Goal: Transaction & Acquisition: Purchase product/service

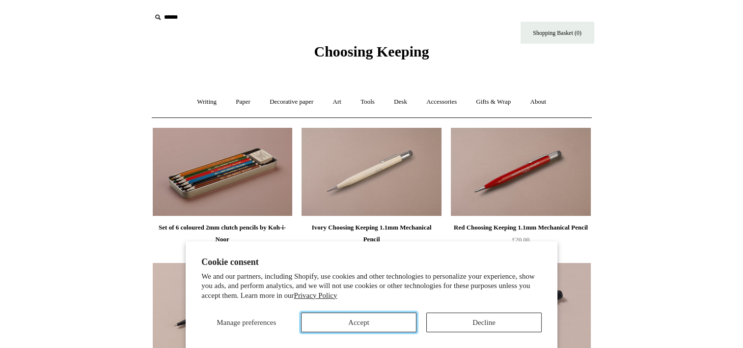
click at [375, 324] on button "Accept" at bounding box center [358, 322] width 115 height 20
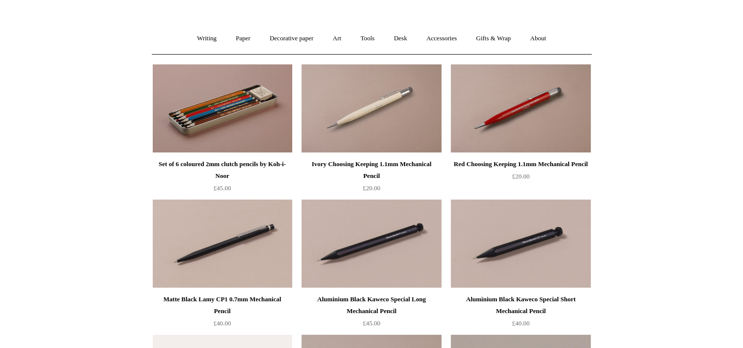
scroll to position [69, 0]
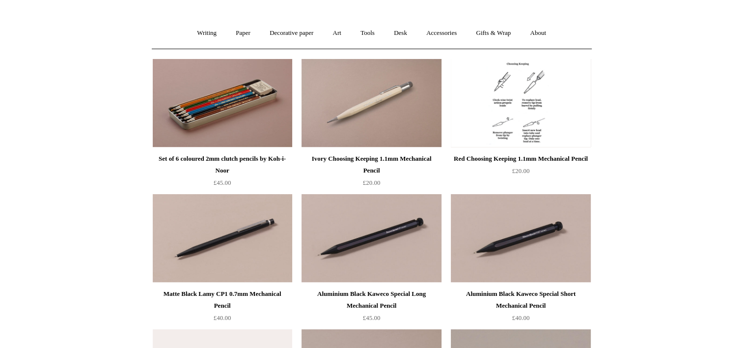
click at [517, 95] on img at bounding box center [520, 103] width 139 height 88
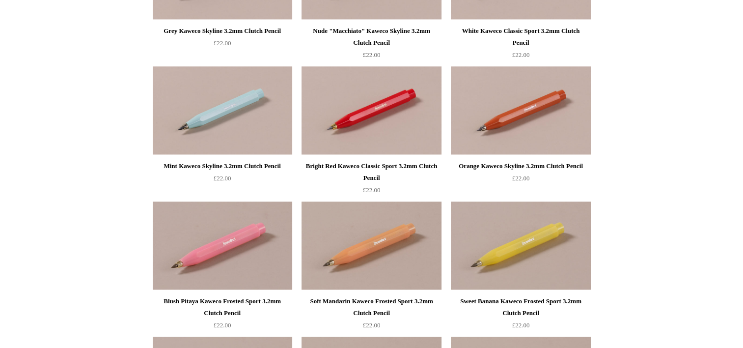
scroll to position [1051, 0]
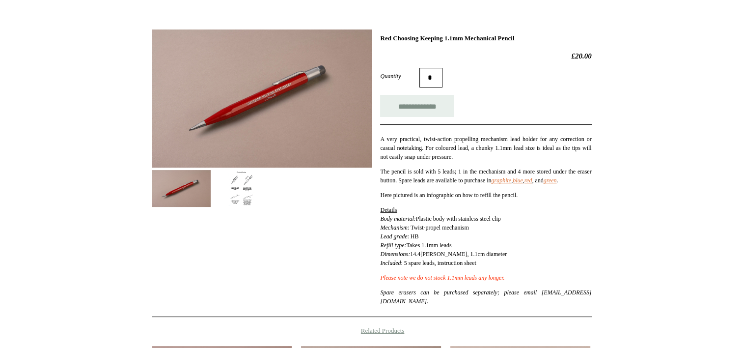
scroll to position [147, 0]
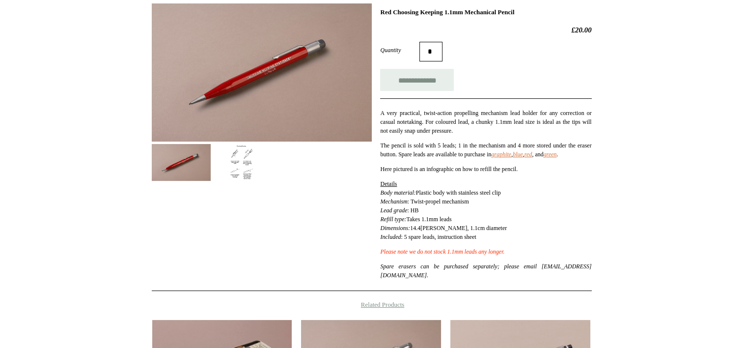
click at [236, 169] on img at bounding box center [242, 162] width 59 height 37
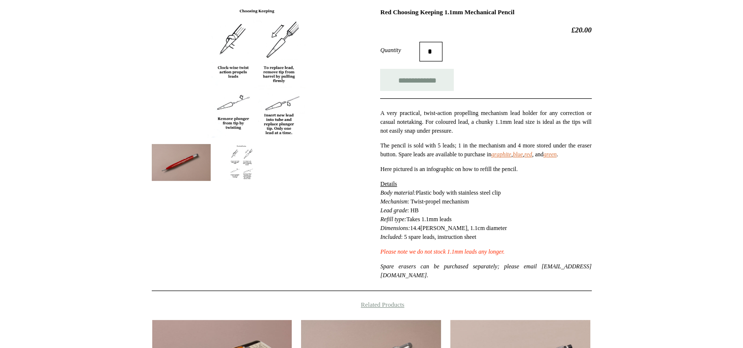
click at [197, 157] on img at bounding box center [181, 162] width 59 height 37
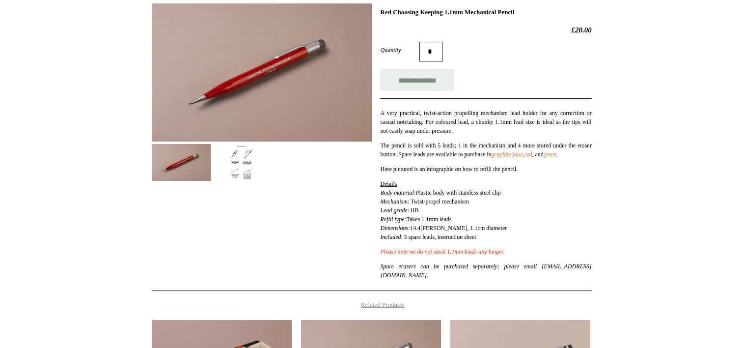
click at [275, 75] on img at bounding box center [262, 72] width 220 height 138
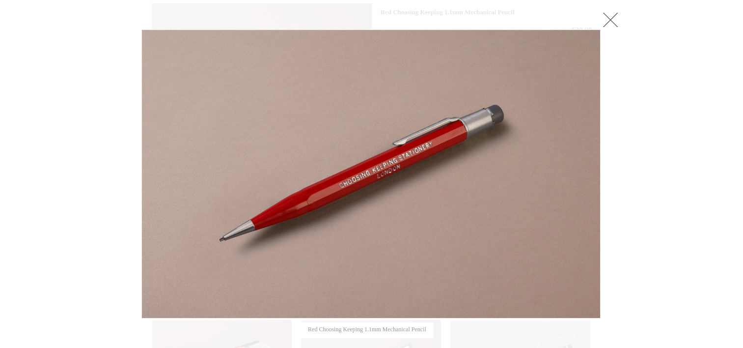
click at [606, 19] on link at bounding box center [610, 20] width 20 height 20
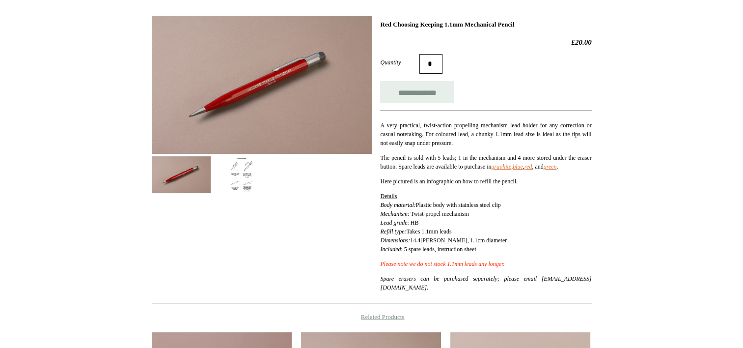
scroll to position [116, 0]
